Goal: Use online tool/utility: Utilize a website feature to perform a specific function

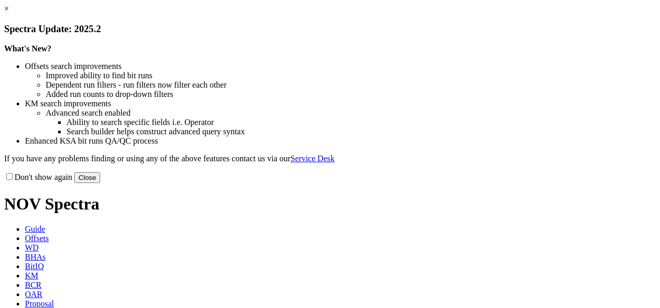
click at [100, 183] on button "Close" at bounding box center [87, 177] width 26 height 11
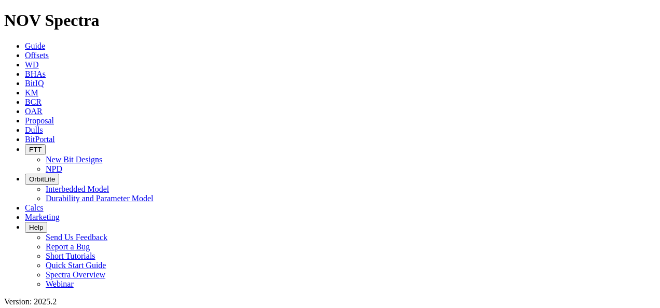
scroll to position [431, 0]
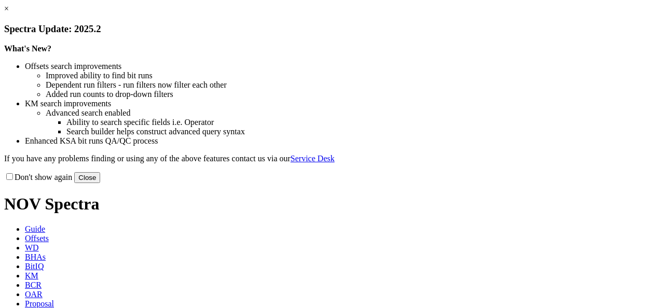
scroll to position [4, 0]
click at [100, 183] on button "Close" at bounding box center [87, 177] width 26 height 11
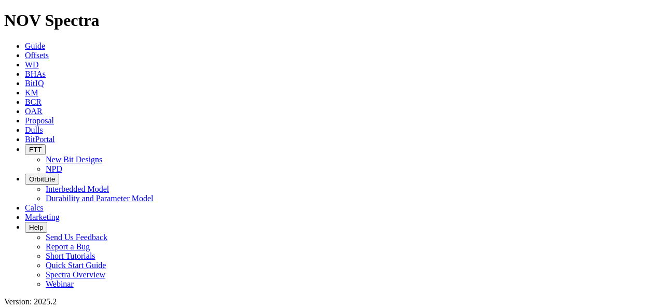
scroll to position [431, 0]
type input "12.25"
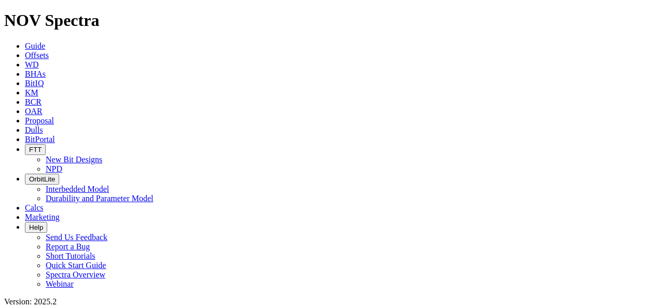
type input "12000"
type input "13000"
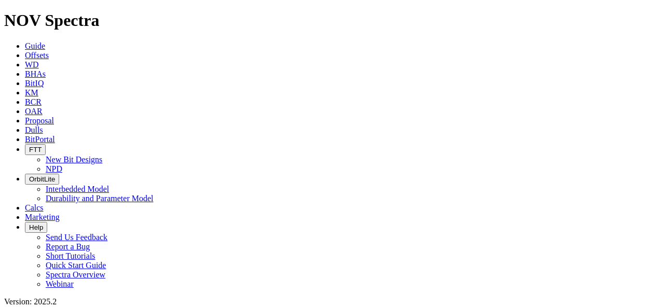
type input "2"
drag, startPoint x: 532, startPoint y: 110, endPoint x: 566, endPoint y: 110, distance: 33.7
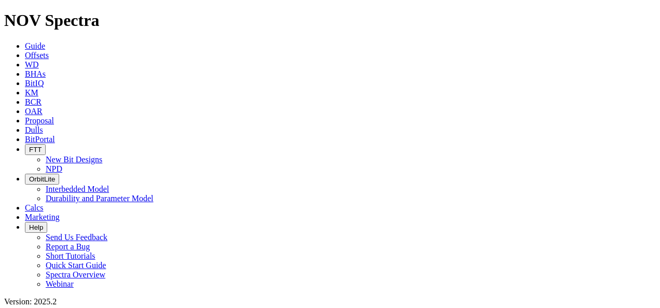
drag, startPoint x: 566, startPoint y: 110, endPoint x: 561, endPoint y: 114, distance: 6.6
type input "10"
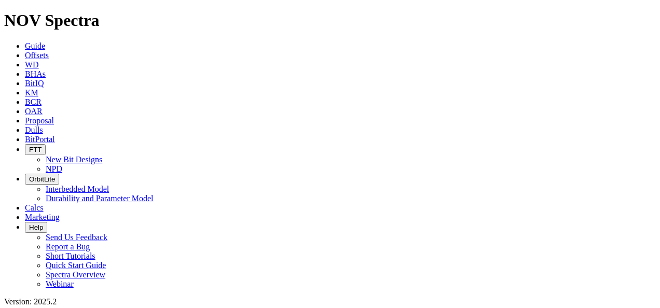
type input "120"
type input "18"
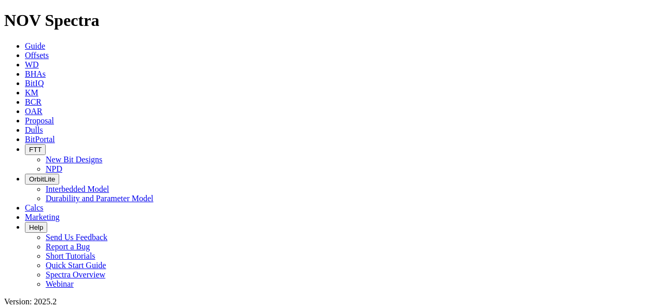
type input "598"
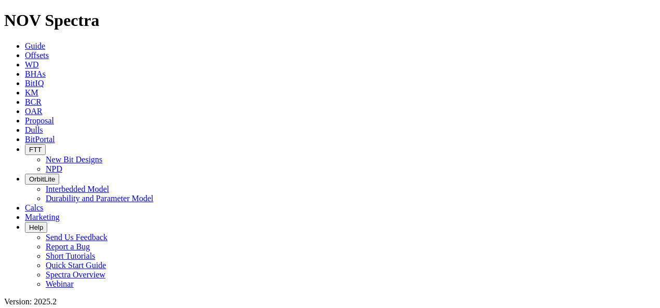
type input "0"
drag, startPoint x: 159, startPoint y: 81, endPoint x: 153, endPoint y: 100, distance: 19.5
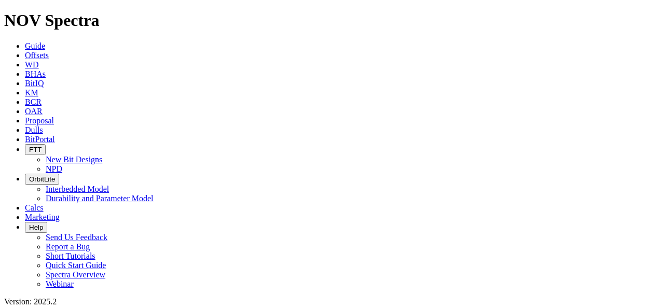
radio input "true"
radio input "false"
radio input "true"
radio input "false"
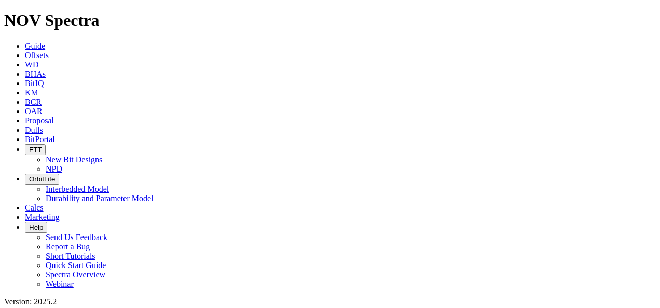
drag, startPoint x: 77, startPoint y: 151, endPoint x: 26, endPoint y: 158, distance: 51.2
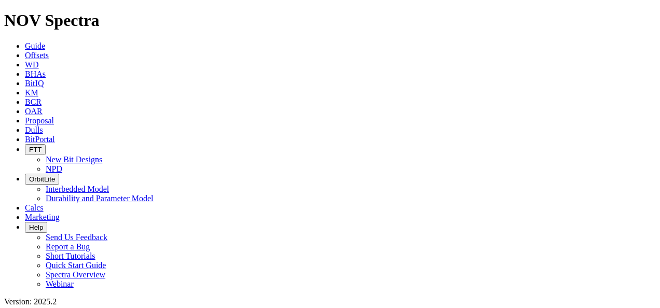
type input "2"
type input "100"
drag, startPoint x: 72, startPoint y: 179, endPoint x: 8, endPoint y: 142, distance: 73.7
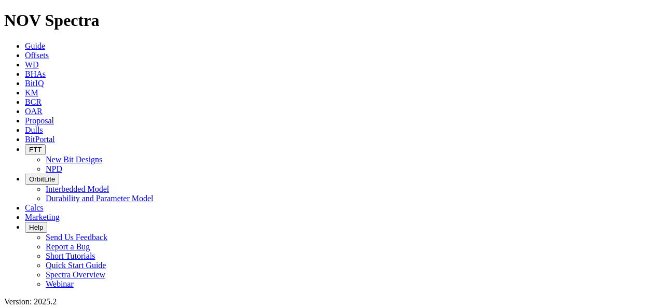
drag, startPoint x: 69, startPoint y: 177, endPoint x: 10, endPoint y: 179, distance: 59.2
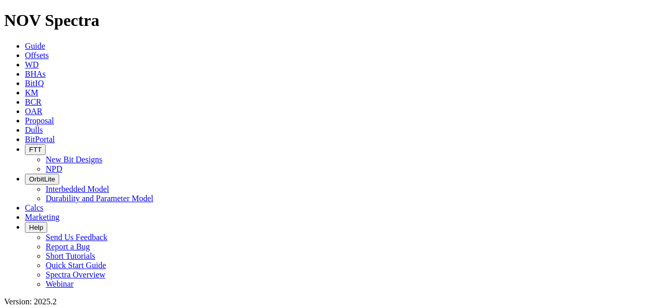
type input "120"
drag, startPoint x: 51, startPoint y: 107, endPoint x: 65, endPoint y: 106, distance: 14.0
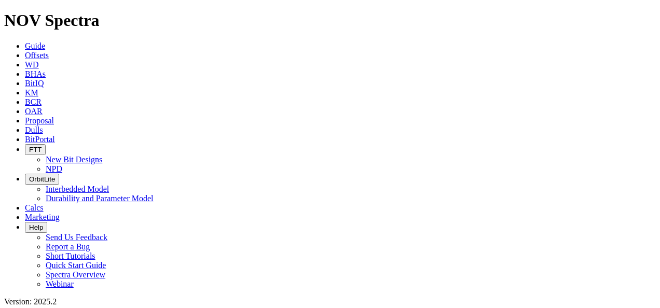
drag, startPoint x: 50, startPoint y: 177, endPoint x: 70, endPoint y: 175, distance: 20.3
drag, startPoint x: 63, startPoint y: 180, endPoint x: 44, endPoint y: 181, distance: 19.7
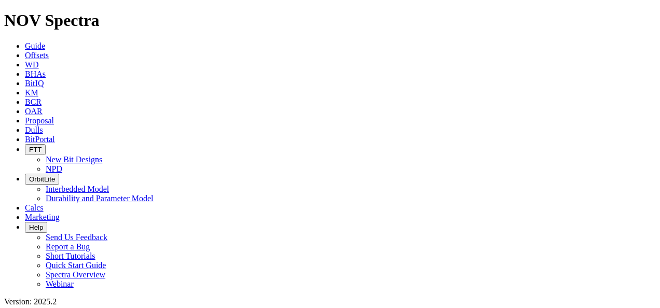
drag, startPoint x: 67, startPoint y: 208, endPoint x: 20, endPoint y: 198, distance: 48.7
drag, startPoint x: 73, startPoint y: 203, endPoint x: 7, endPoint y: 207, distance: 65.5
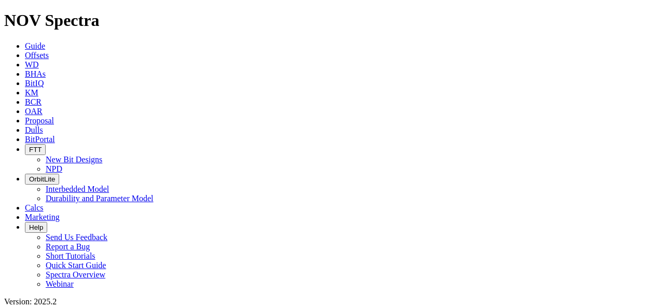
type input "14"
drag, startPoint x: 76, startPoint y: 202, endPoint x: 34, endPoint y: 206, distance: 41.6
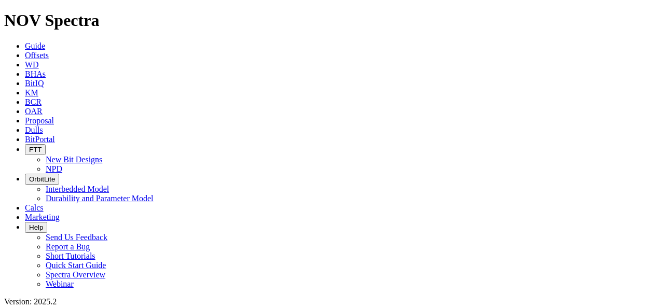
type input "150"
drag, startPoint x: 37, startPoint y: 131, endPoint x: 18, endPoint y: 133, distance: 18.8
type input "9"
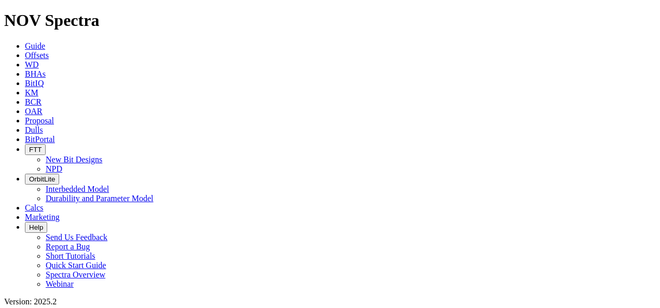
type input "120"
drag, startPoint x: 61, startPoint y: 151, endPoint x: 65, endPoint y: 161, distance: 10.2
drag, startPoint x: 65, startPoint y: 153, endPoint x: 30, endPoint y: 158, distance: 35.5
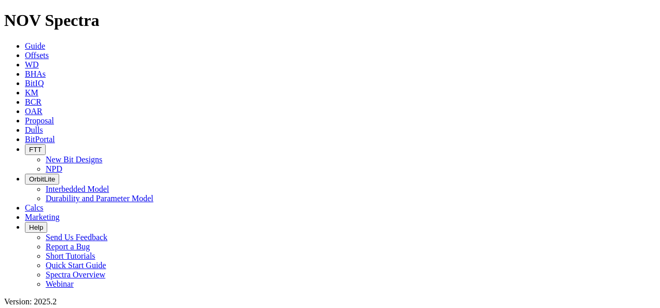
type input "50"
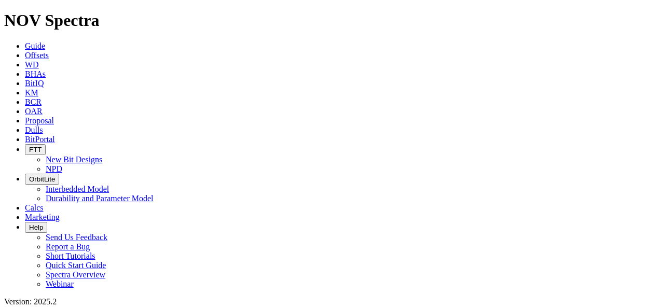
type input "121"
